Goal: Contribute content: Contribute content

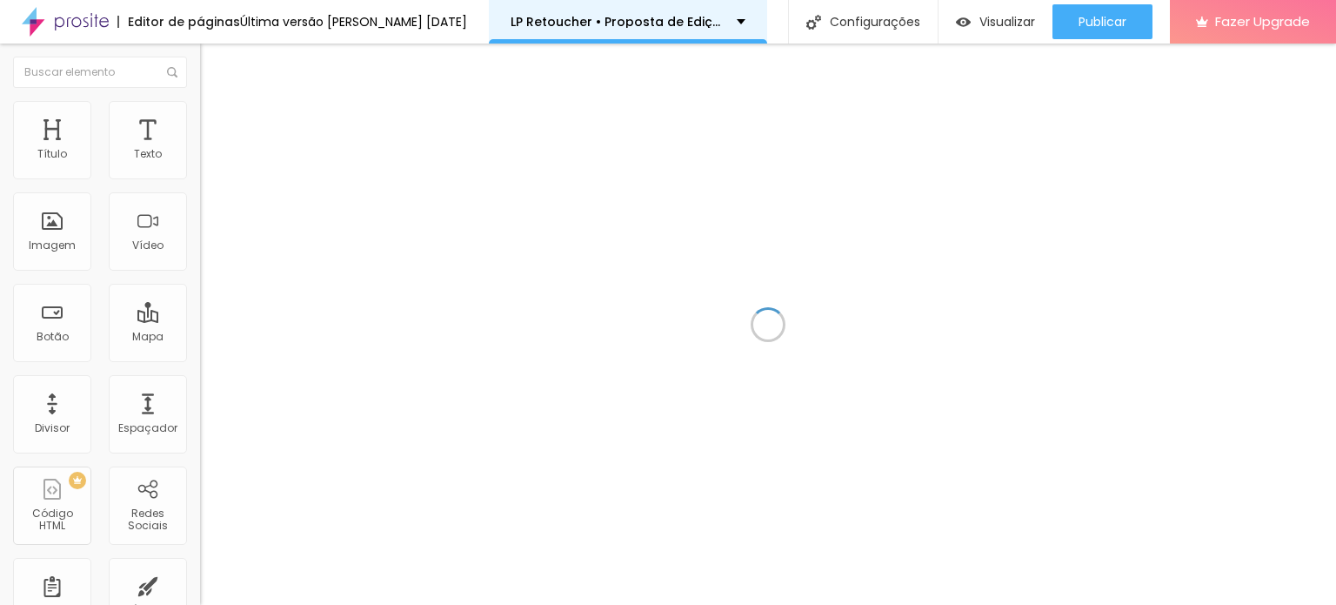
click at [661, 19] on p "LP Retoucher • Proposta de Edição 2025" at bounding box center [617, 22] width 213 height 12
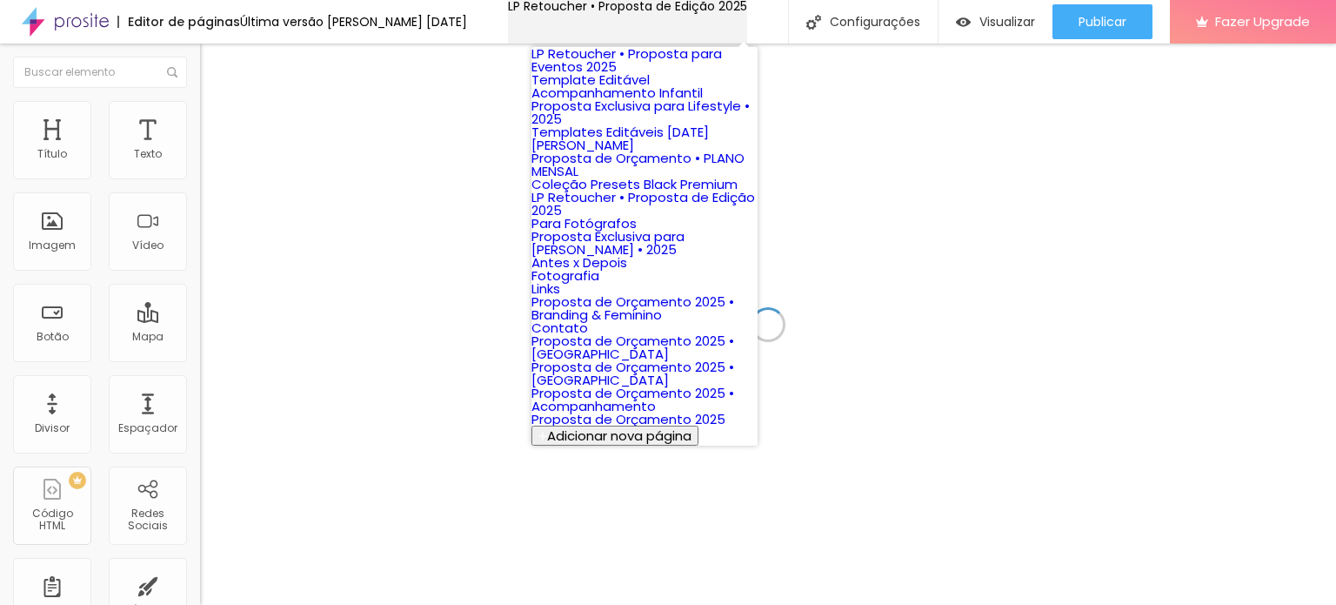
click at [661, 12] on p "LP Retoucher • Proposta de Edição 2025" at bounding box center [627, 6] width 239 height 12
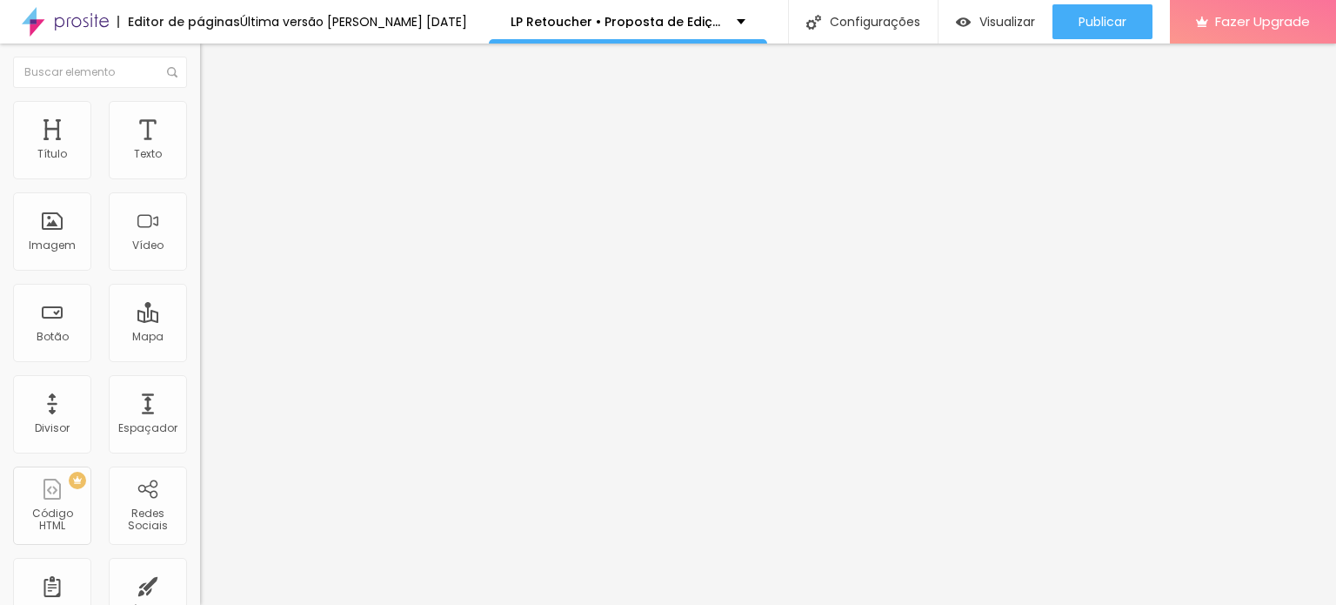
click at [200, 160] on span "Trocar imagem" at bounding box center [247, 152] width 95 height 15
click at [356, 604] on div at bounding box center [668, 615] width 1336 height 0
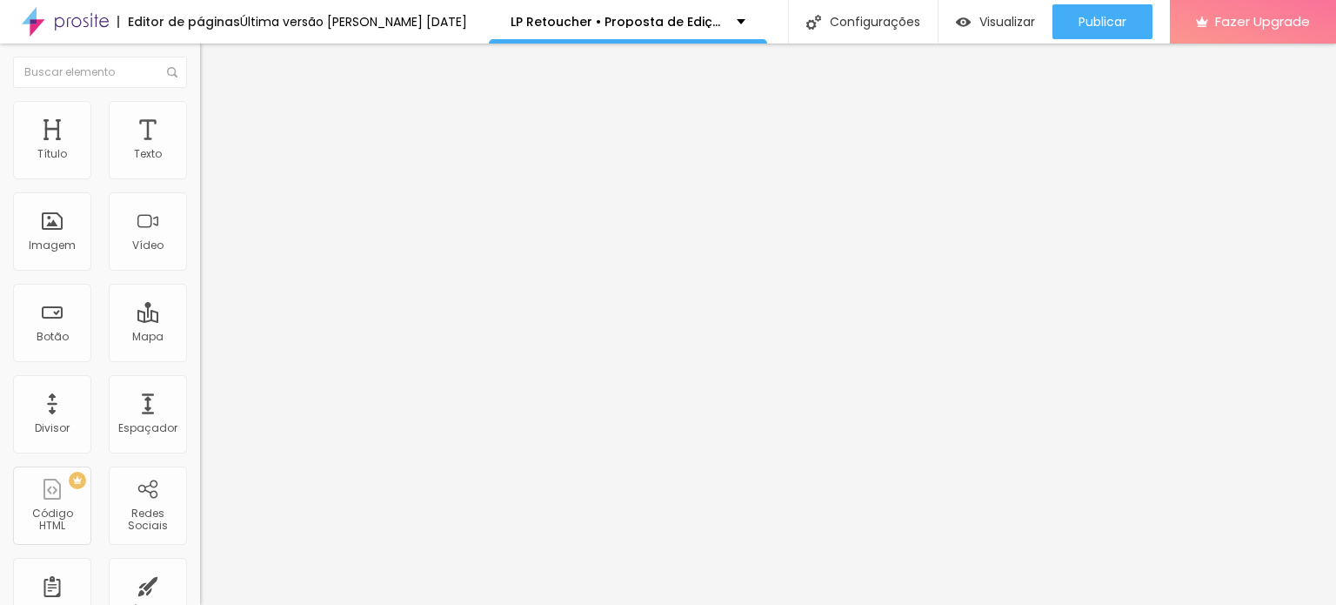
click at [200, 158] on div "Trocar imagem" at bounding box center [300, 152] width 200 height 12
click at [200, 160] on span "Trocar imagem" at bounding box center [247, 152] width 95 height 15
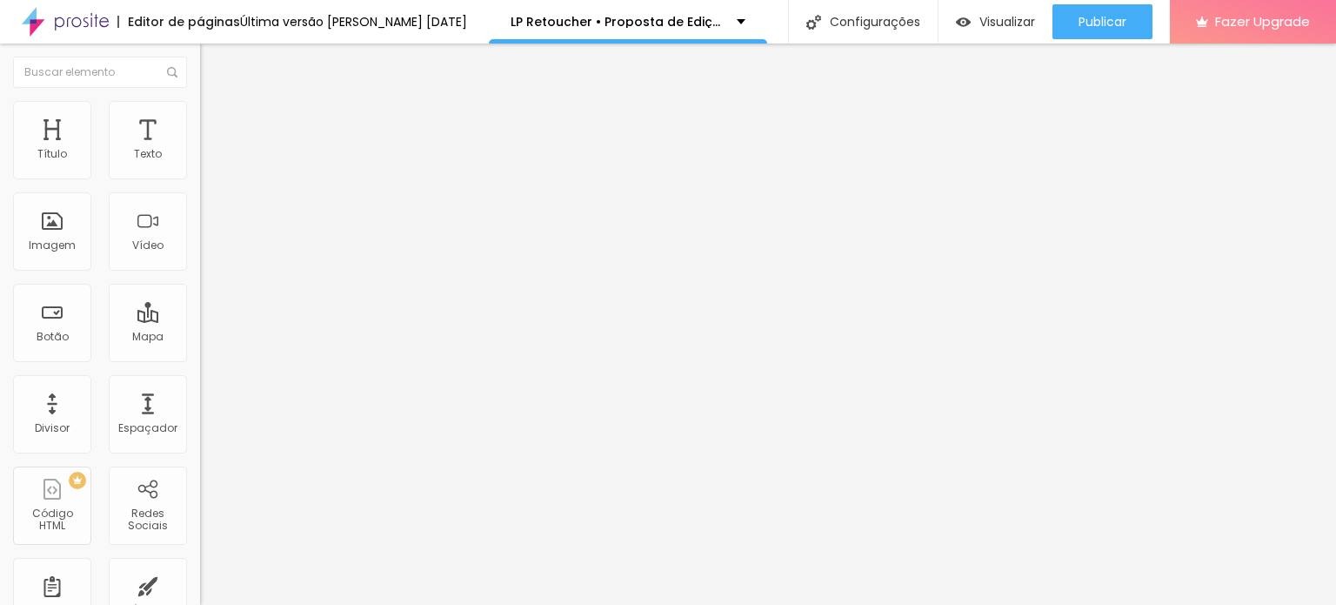
click at [200, 232] on span "Trocar imagem" at bounding box center [247, 224] width 95 height 15
click at [200, 160] on span "Trocar imagem" at bounding box center [247, 152] width 95 height 15
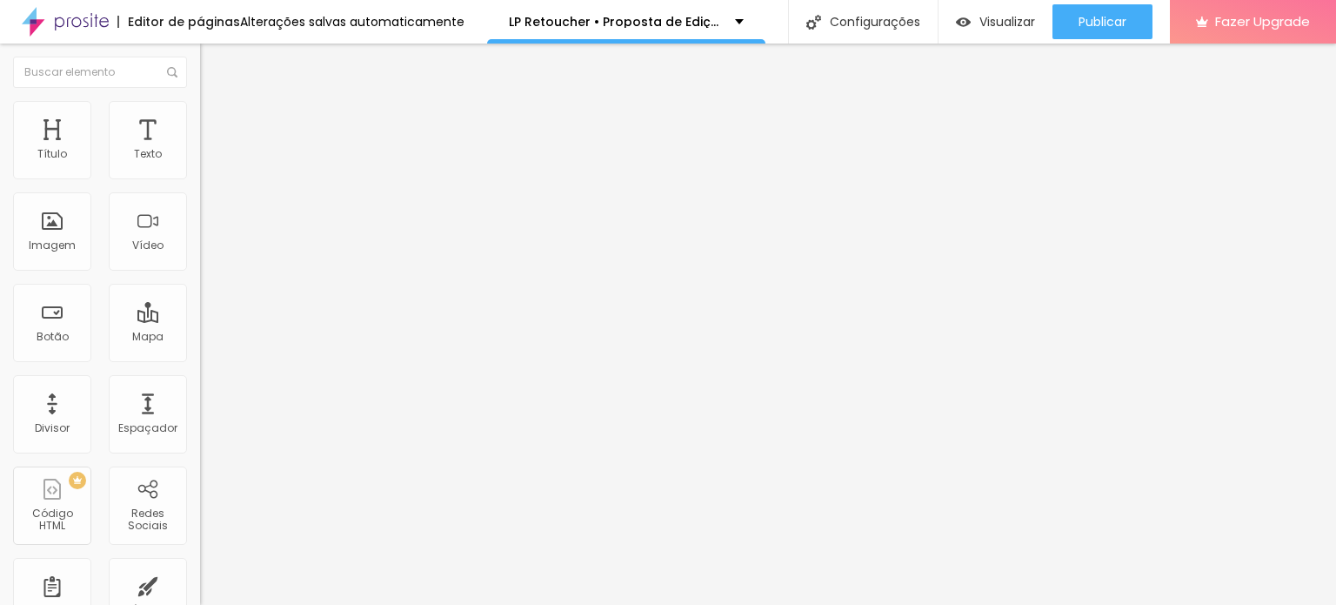
click at [200, 232] on span "Trocar imagem" at bounding box center [247, 224] width 95 height 15
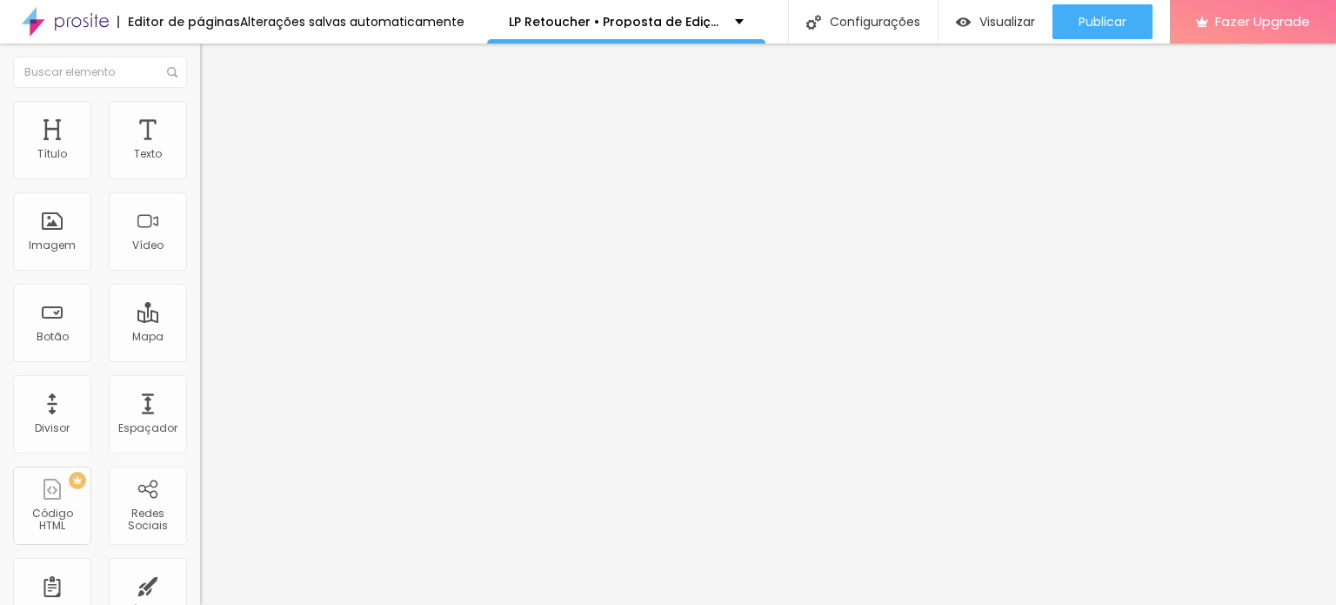
click at [200, 160] on span "Trocar imagem" at bounding box center [247, 152] width 95 height 15
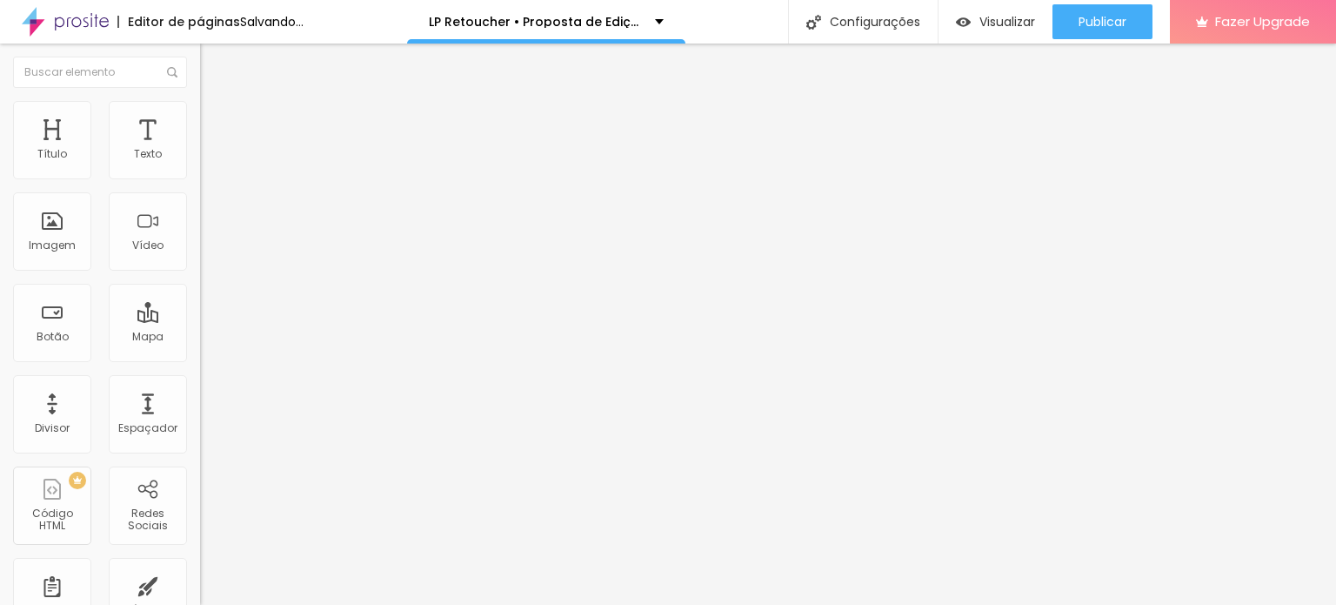
click at [200, 232] on span "Trocar imagem" at bounding box center [247, 224] width 95 height 15
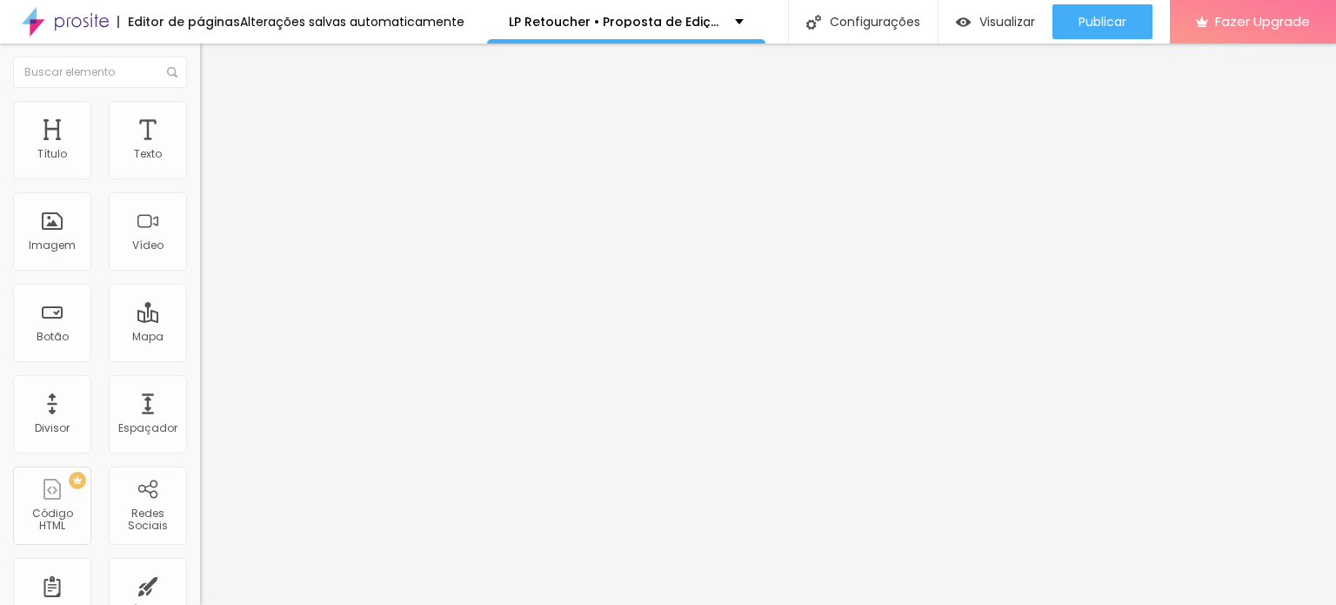
click at [200, 160] on span "Trocar imagem" at bounding box center [247, 152] width 95 height 15
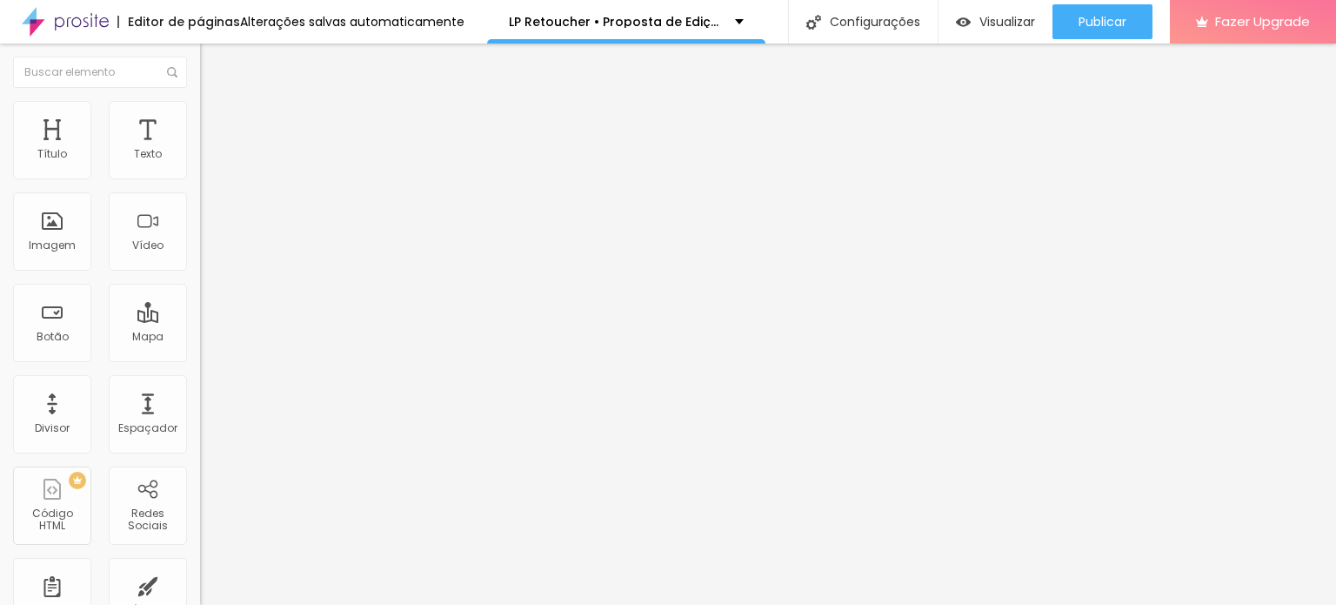
click at [200, 232] on span "Trocar imagem" at bounding box center [247, 224] width 95 height 15
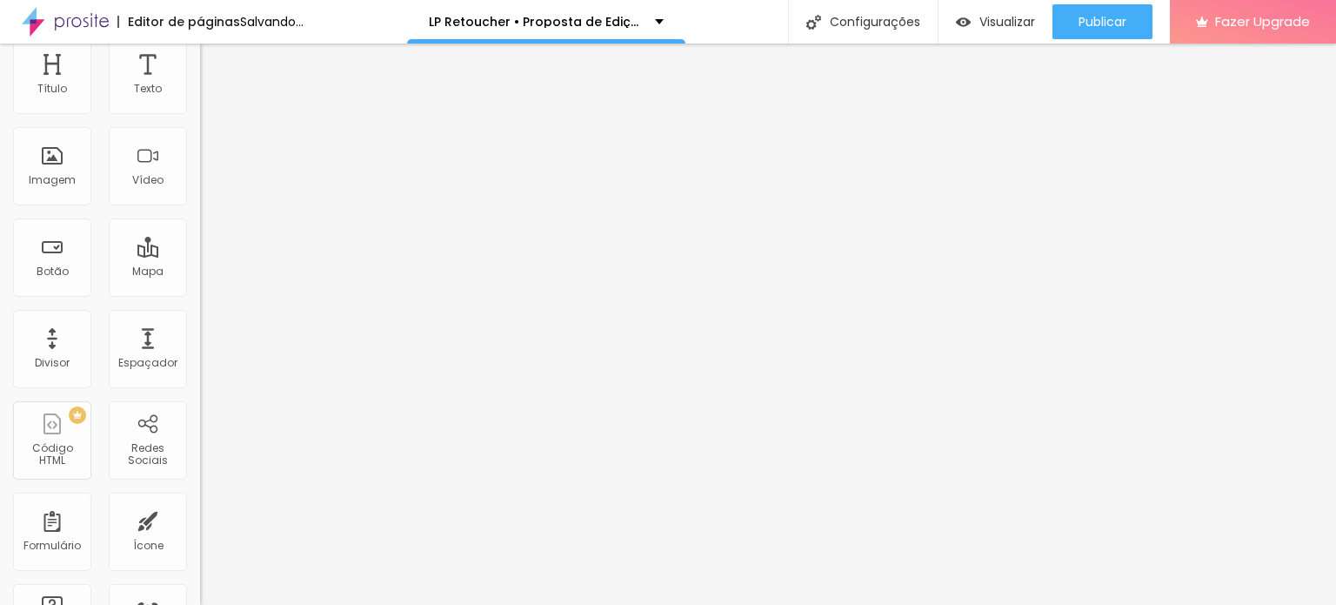
scroll to position [93, 0]
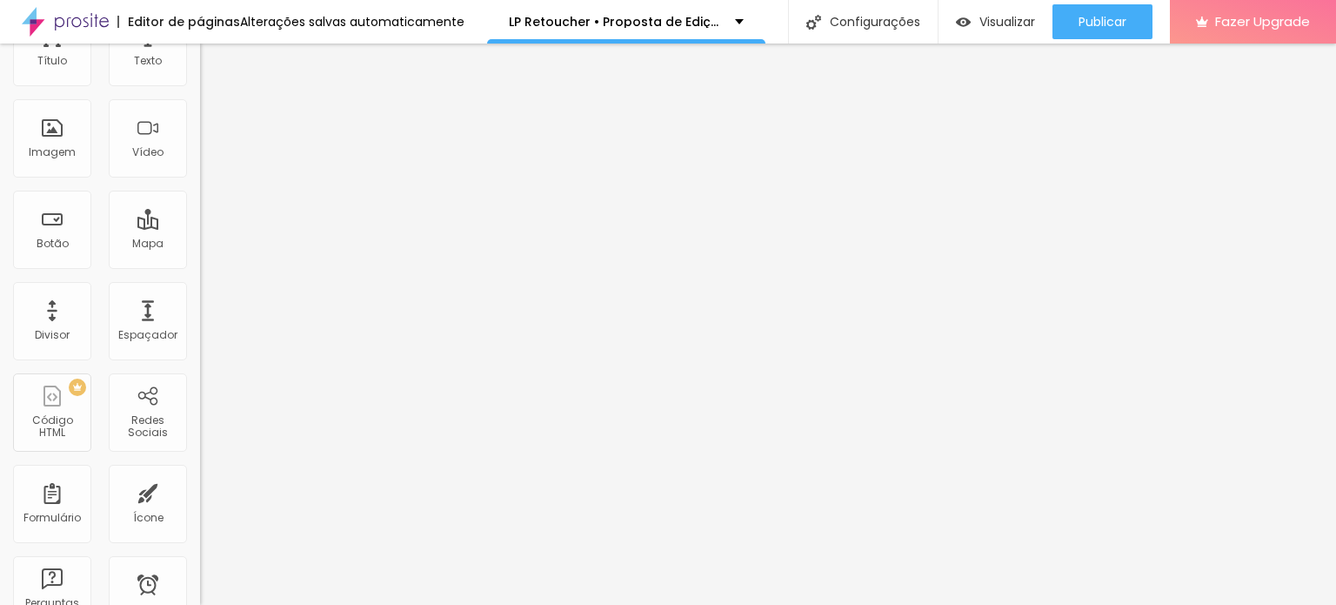
click at [200, 278] on span "Original" at bounding box center [221, 271] width 42 height 15
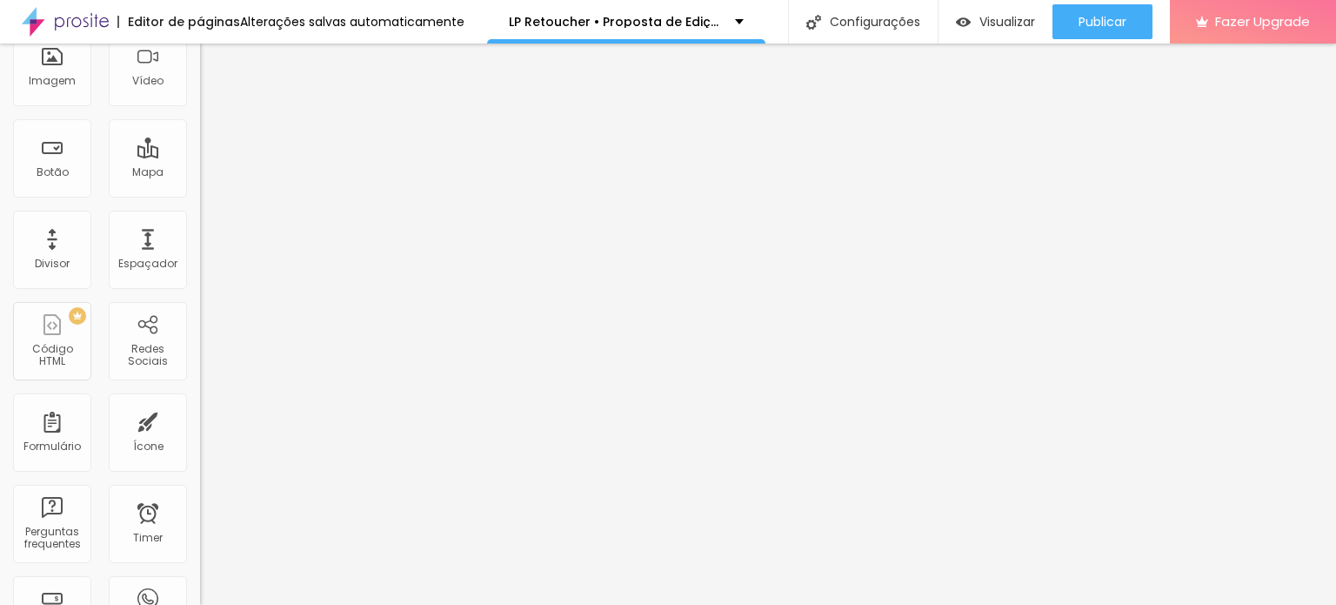
scroll to position [196, 0]
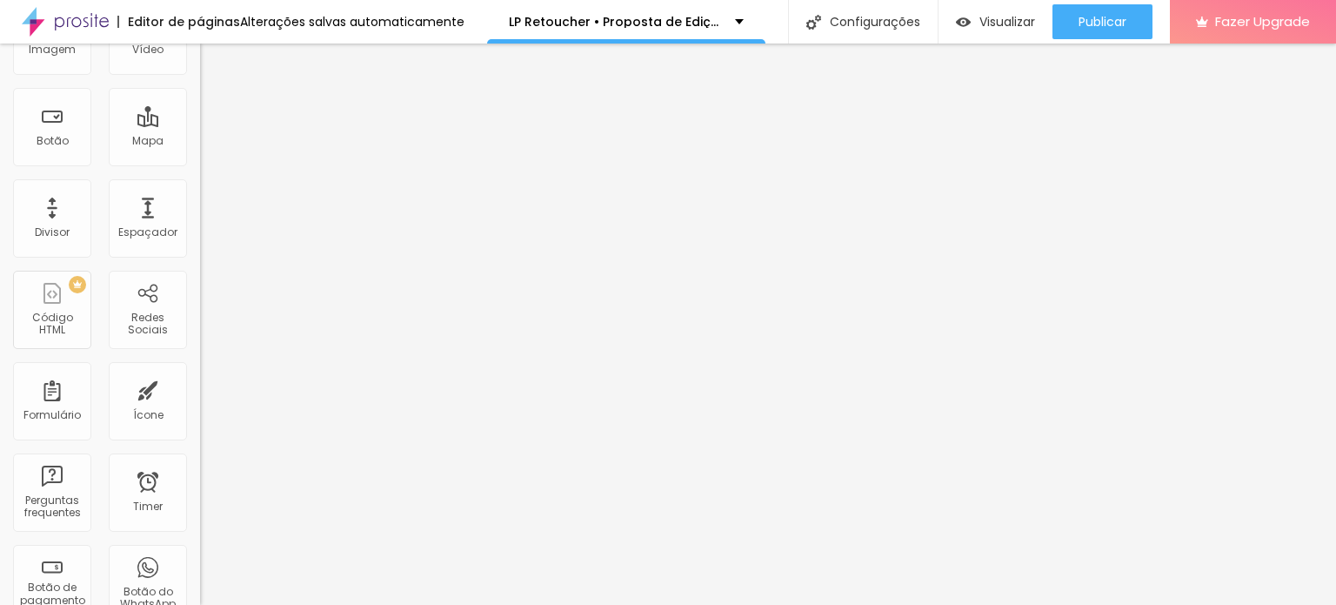
click at [200, 207] on span "Quadrado" at bounding box center [228, 199] width 57 height 15
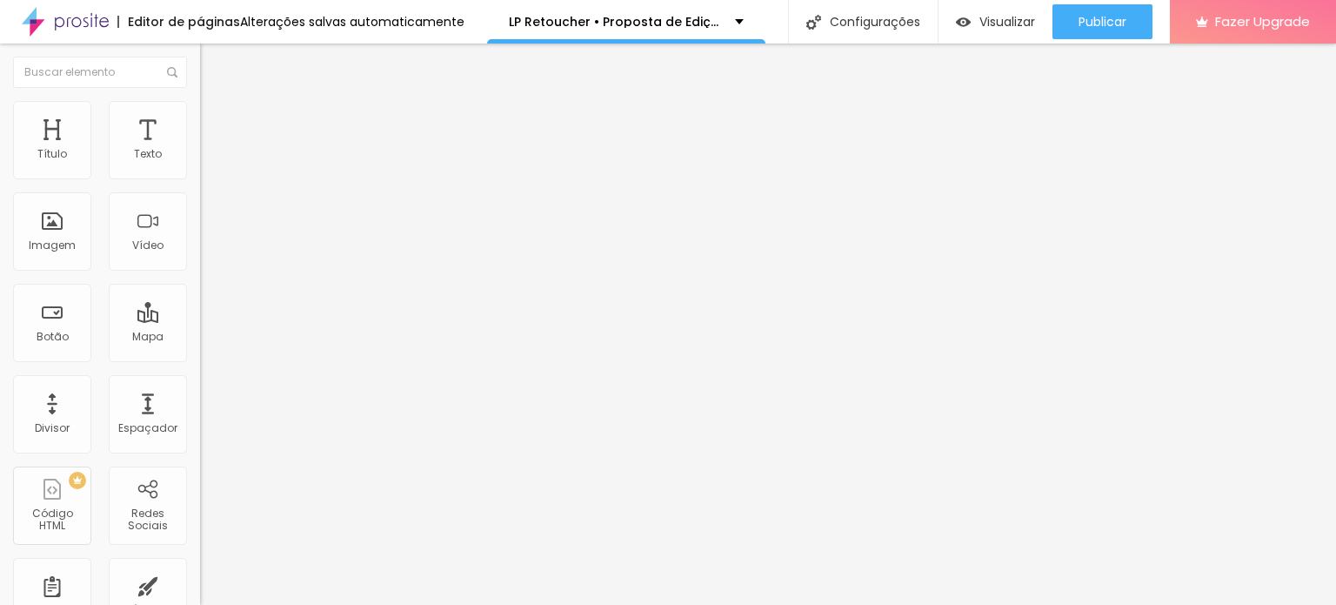
click at [200, 160] on span "Trocar imagem" at bounding box center [247, 152] width 95 height 15
click at [200, 232] on span "Trocar imagem" at bounding box center [247, 224] width 95 height 15
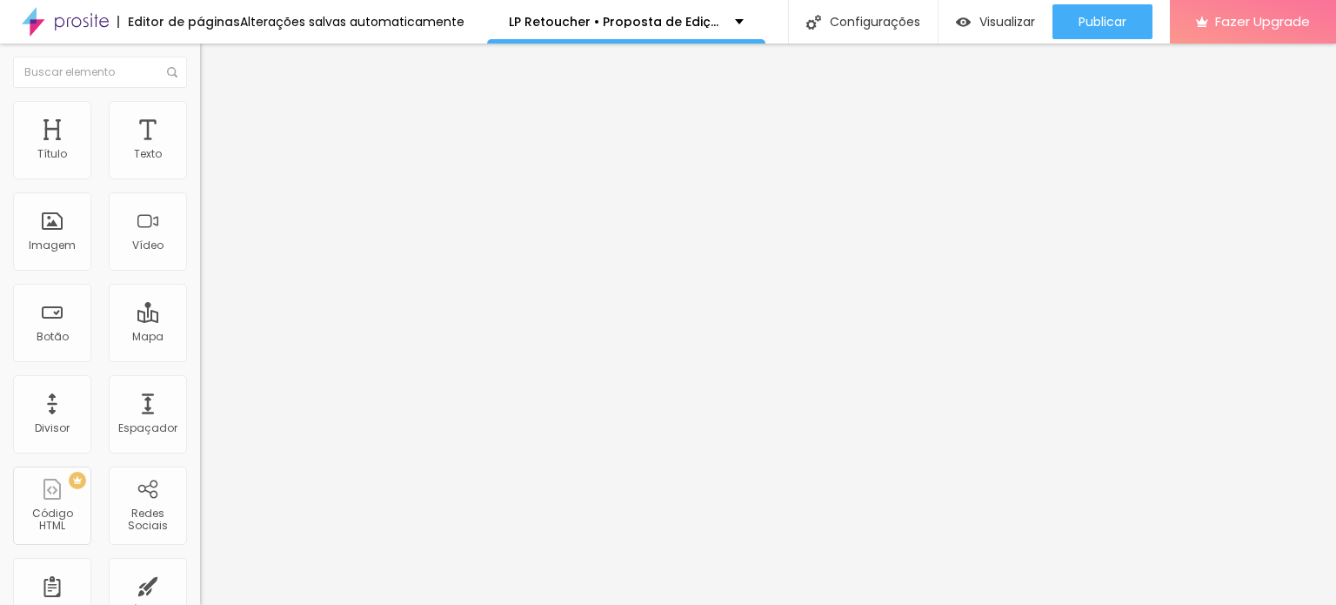
scroll to position [1566, 0]
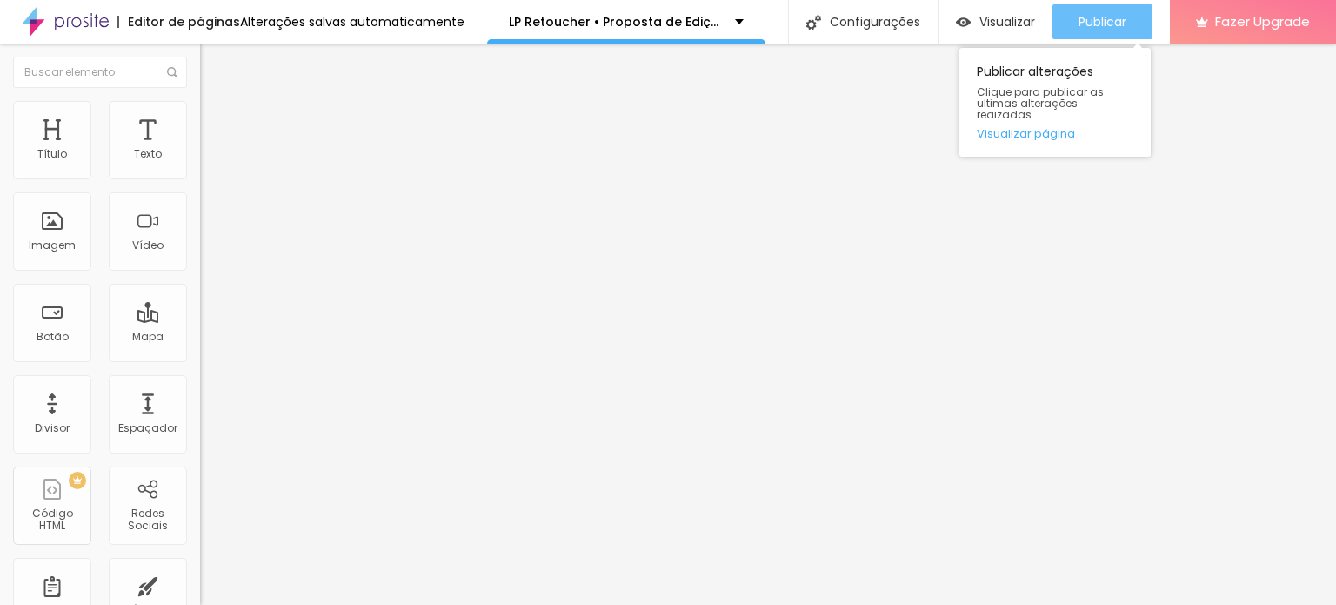
click at [1093, 27] on span "Publicar" at bounding box center [1103, 22] width 48 height 14
click at [1085, 23] on span "Publicar" at bounding box center [1103, 22] width 48 height 14
